Goal: Information Seeking & Learning: Find specific fact

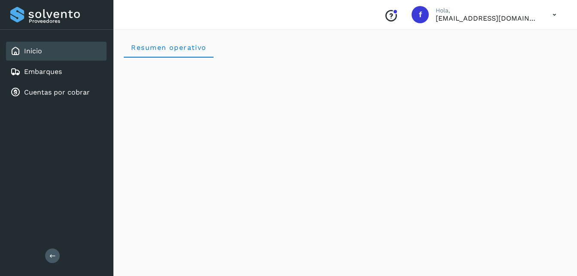
scroll to position [43, 0]
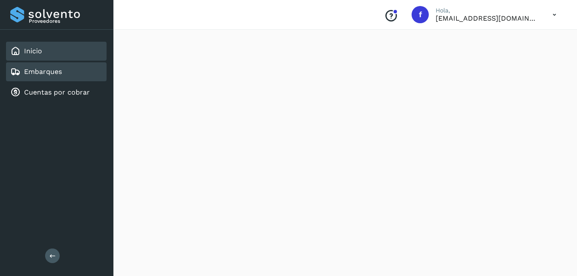
click at [73, 78] on div "Embarques" at bounding box center [56, 71] width 101 height 19
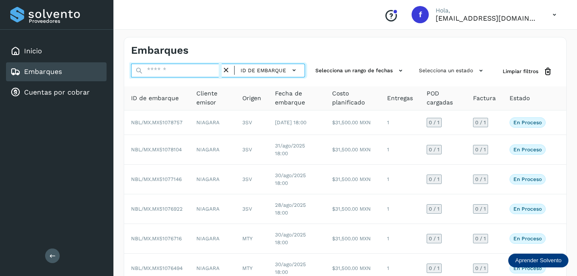
click at [199, 66] on input "text" at bounding box center [176, 71] width 91 height 14
click at [168, 72] on input "text" at bounding box center [176, 71] width 91 height 14
paste input "**********"
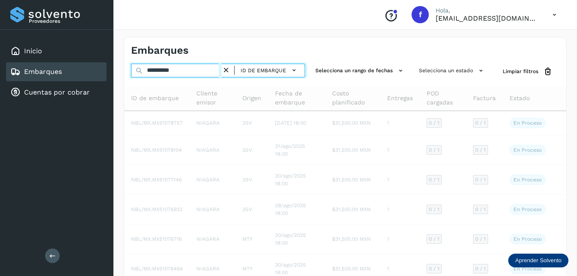
type input "**********"
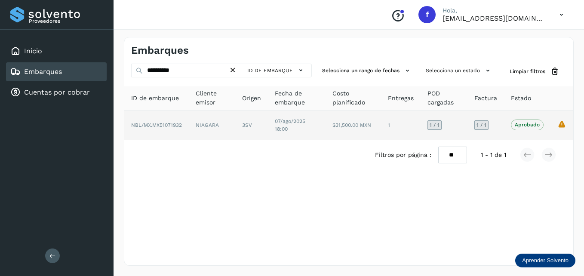
click at [226, 120] on td "NIAGARA" at bounding box center [212, 124] width 46 height 29
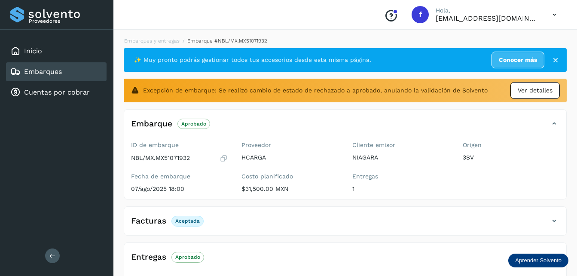
click at [530, 91] on span "Ver detalles" at bounding box center [535, 90] width 35 height 9
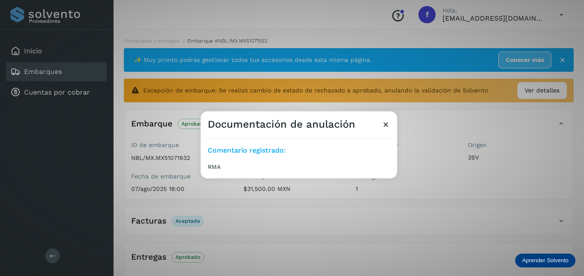
click at [386, 125] on icon at bounding box center [385, 124] width 9 height 9
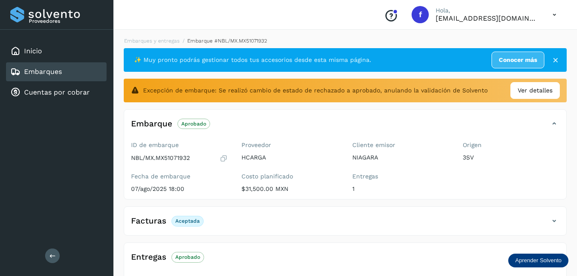
click at [555, 61] on icon at bounding box center [556, 60] width 9 height 9
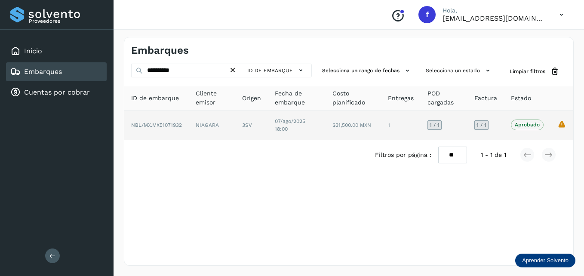
click at [559, 124] on icon "La validación de Solvento para este embarque ha sido anulada debido al cambio d…" at bounding box center [561, 124] width 9 height 9
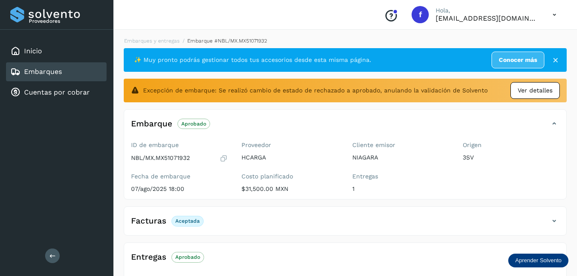
click at [537, 92] on span "Ver detalles" at bounding box center [535, 90] width 35 height 9
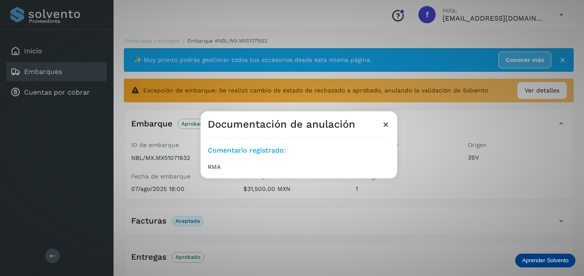
click at [376, 126] on div "Documentación de anulación" at bounding box center [299, 121] width 196 height 20
click at [386, 122] on icon at bounding box center [385, 124] width 9 height 9
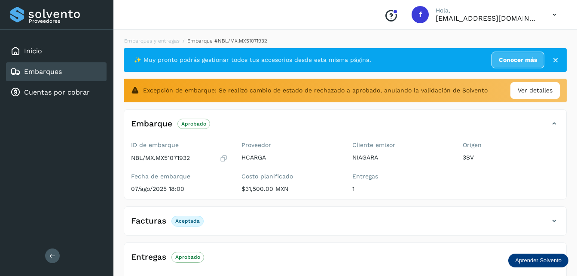
click at [557, 57] on icon at bounding box center [556, 60] width 9 height 9
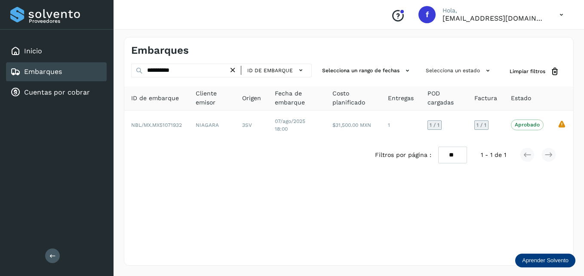
click at [234, 72] on icon at bounding box center [232, 70] width 9 height 9
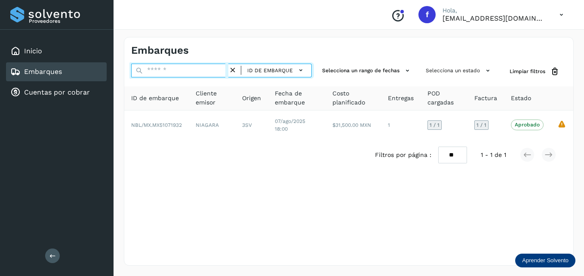
click at [205, 71] on input "text" at bounding box center [179, 71] width 97 height 14
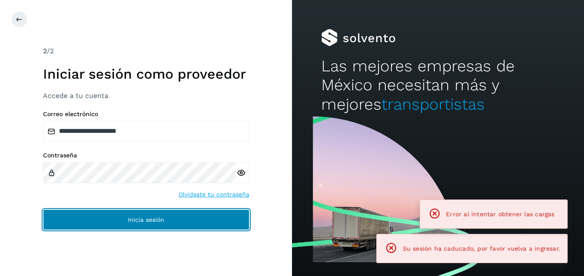
click at [168, 212] on button "Inicia sesión" at bounding box center [146, 219] width 206 height 21
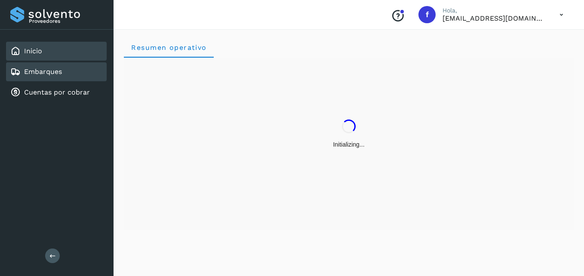
click at [61, 76] on link "Embarques" at bounding box center [43, 71] width 38 height 8
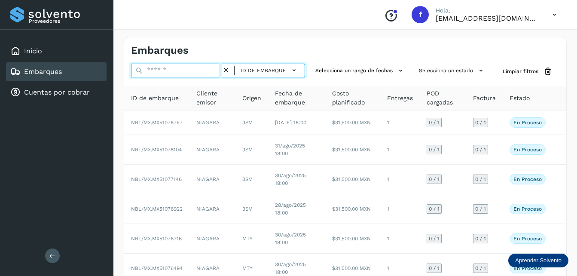
click at [165, 71] on input "text" at bounding box center [176, 71] width 91 height 14
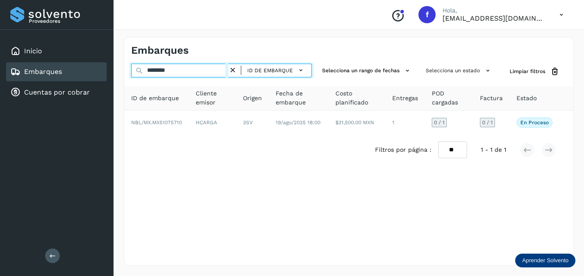
type input "********"
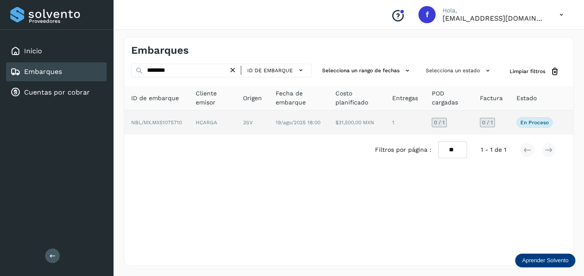
click at [190, 120] on td "HCARGA" at bounding box center [212, 122] width 47 height 24
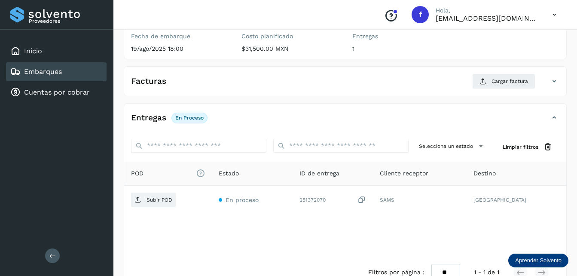
scroll to position [89, 0]
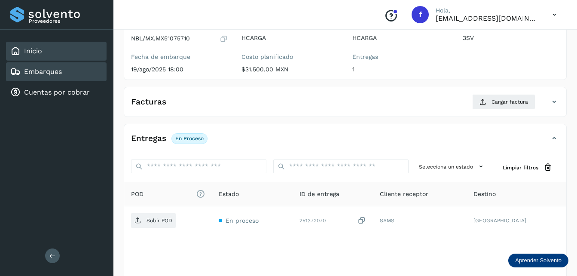
click at [45, 53] on div "Inicio" at bounding box center [56, 51] width 101 height 19
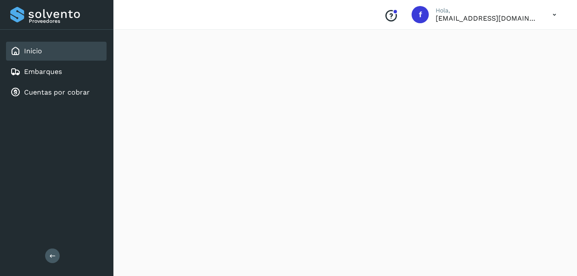
scroll to position [819, 0]
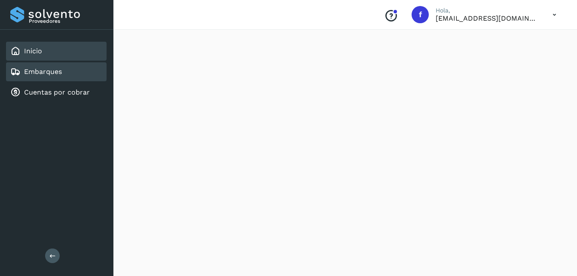
click at [63, 74] on div "Embarques" at bounding box center [56, 71] width 101 height 19
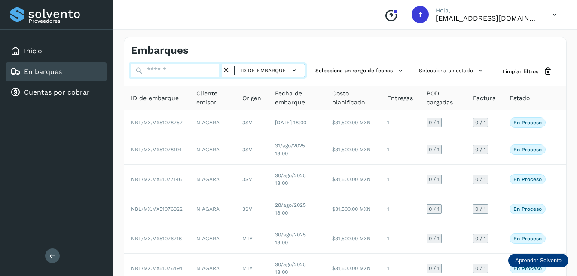
click at [192, 67] on input "text" at bounding box center [176, 71] width 91 height 14
paste input "**********"
type input "**********"
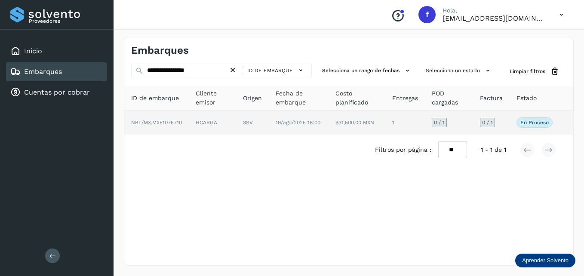
click at [310, 124] on span "19/ago/2025 18:00" at bounding box center [298, 123] width 45 height 6
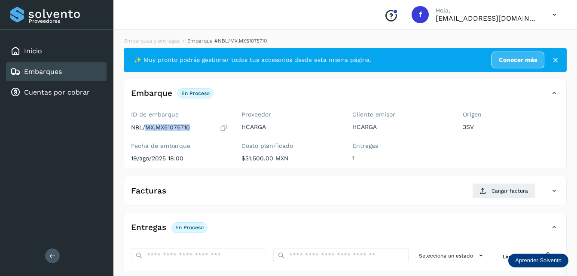
drag, startPoint x: 190, startPoint y: 127, endPoint x: 147, endPoint y: 127, distance: 43.8
click at [147, 127] on p "NBL/MX.MX51075710" at bounding box center [160, 127] width 59 height 7
copy p "MX.MX51075710"
click at [556, 60] on icon at bounding box center [556, 60] width 9 height 9
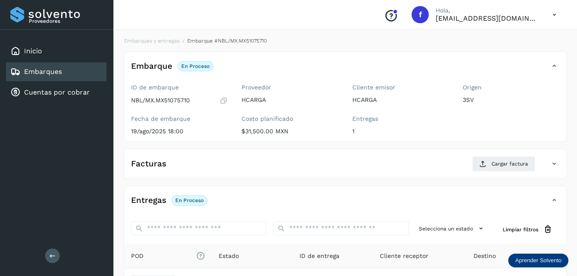
click at [31, 69] on link "Embarques" at bounding box center [43, 71] width 38 height 8
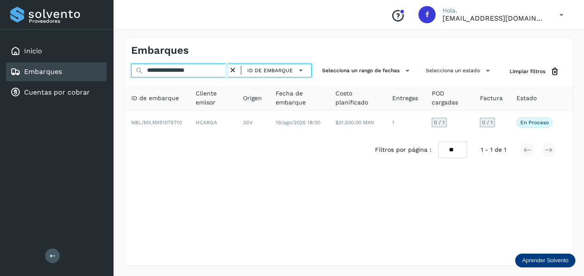
drag, startPoint x: 190, startPoint y: 69, endPoint x: 229, endPoint y: 72, distance: 38.8
click at [228, 72] on input "**********" at bounding box center [179, 71] width 97 height 14
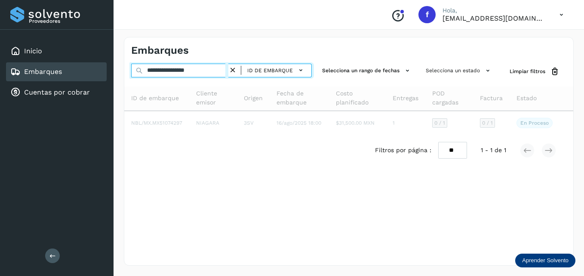
type input "**********"
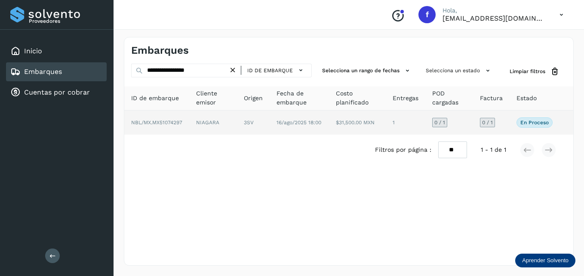
click at [292, 122] on span "16/ago/2025 18:00" at bounding box center [298, 123] width 45 height 6
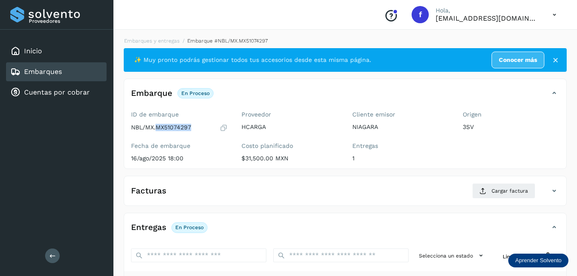
drag, startPoint x: 157, startPoint y: 128, endPoint x: 192, endPoint y: 127, distance: 35.3
click at [192, 127] on div "NBL/MX.MX51074297" at bounding box center [179, 127] width 97 height 9
copy p "MX51074297"
click at [554, 58] on icon at bounding box center [556, 60] width 9 height 9
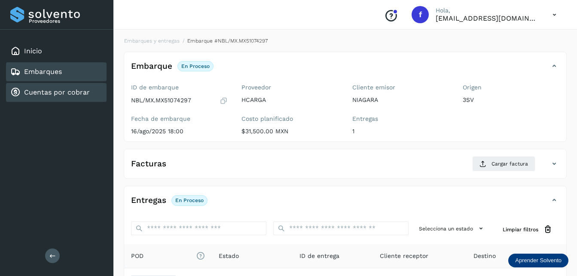
click at [72, 92] on link "Cuentas por cobrar" at bounding box center [57, 92] width 66 height 8
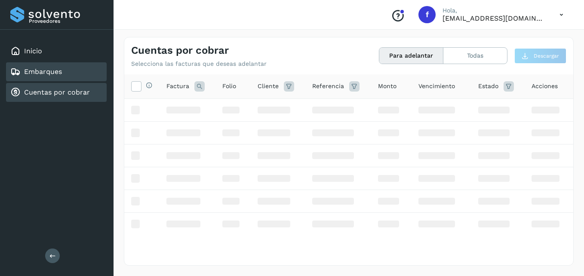
click at [50, 68] on link "Embarques" at bounding box center [43, 71] width 38 height 8
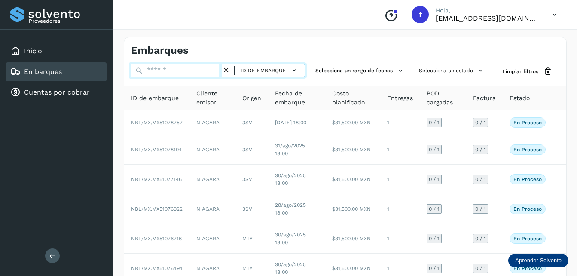
click at [175, 69] on input "text" at bounding box center [176, 71] width 91 height 14
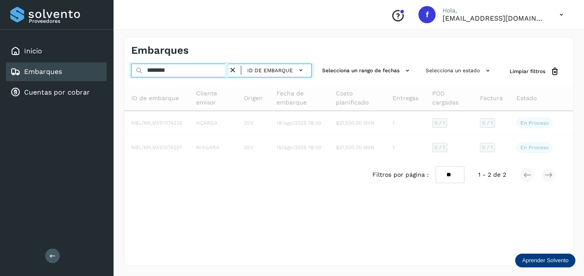
type input "********"
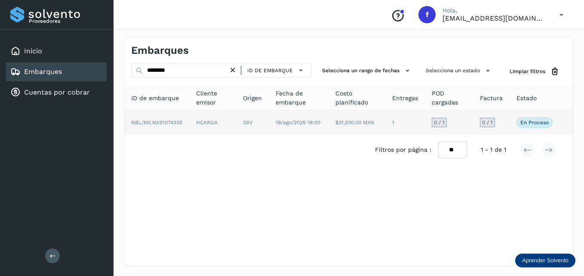
click at [211, 125] on td "HCARGA" at bounding box center [212, 122] width 47 height 24
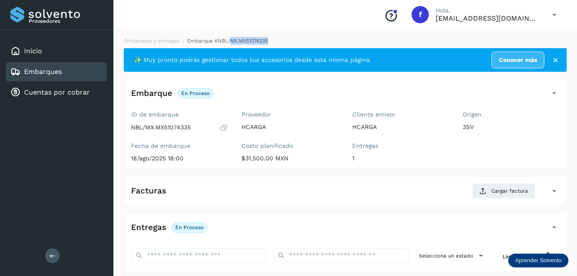
drag, startPoint x: 269, startPoint y: 37, endPoint x: 228, endPoint y: 41, distance: 40.6
click at [228, 41] on ol "Embarques y entregas Embarque #NBL/MX.MX51074335" at bounding box center [343, 41] width 448 height 8
copy span "MX.MX51074335"
